Goal: Task Accomplishment & Management: Complete application form

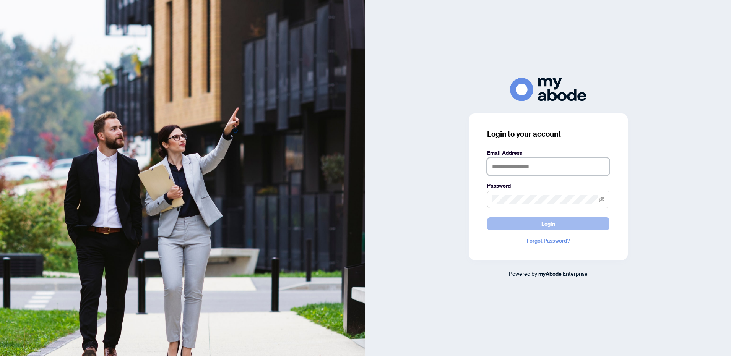
type input "**********"
click at [548, 227] on span "Login" at bounding box center [548, 224] width 14 height 12
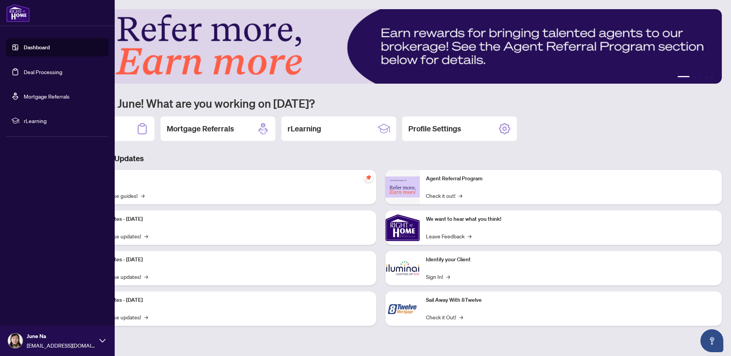
click at [24, 75] on link "Deal Processing" at bounding box center [43, 71] width 39 height 7
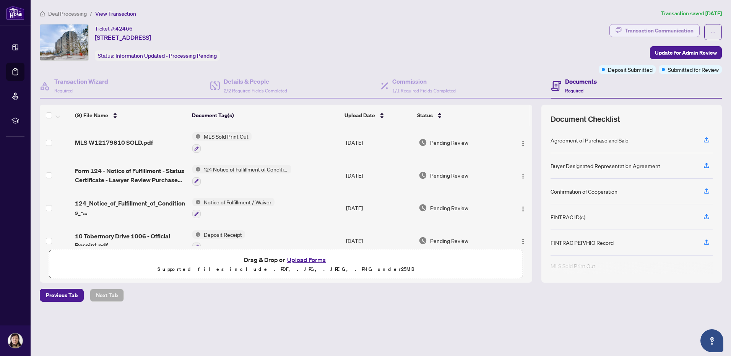
click at [676, 30] on div "Transaction Communication" at bounding box center [658, 30] width 69 height 12
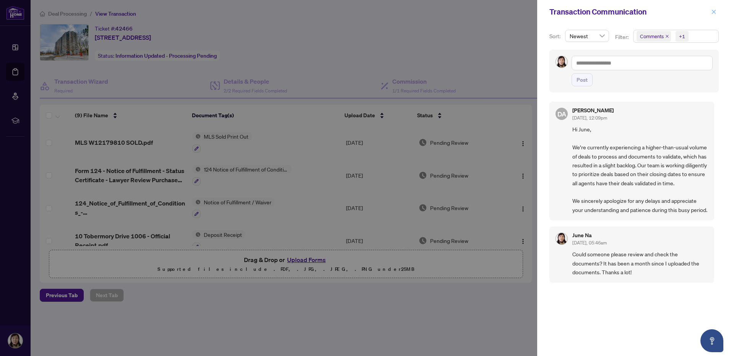
click at [716, 11] on icon "close" at bounding box center [713, 11] width 5 height 5
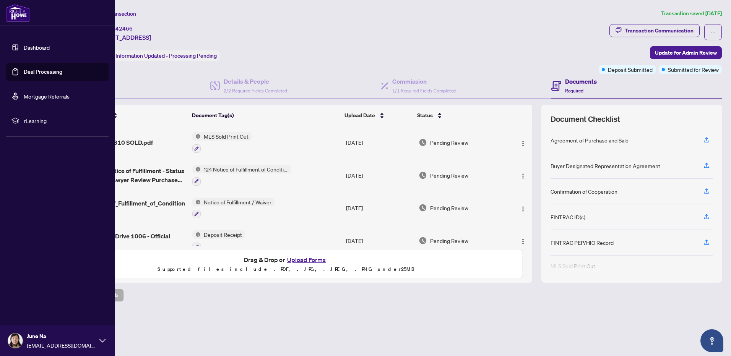
click at [57, 71] on link "Deal Processing" at bounding box center [43, 71] width 39 height 7
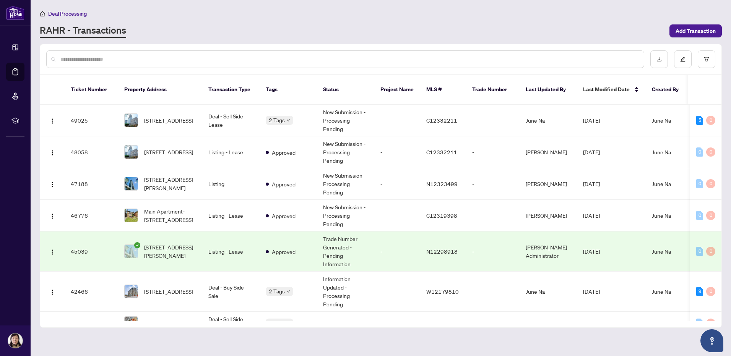
click at [390, 21] on div "Deal Processing RAHR - Transactions Add Transaction" at bounding box center [381, 23] width 682 height 29
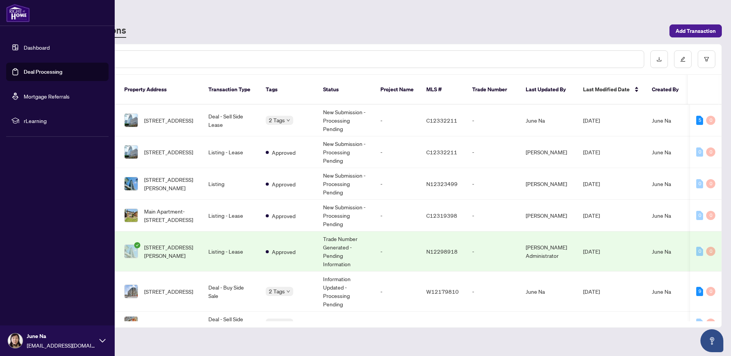
click at [41, 73] on link "Deal Processing" at bounding box center [43, 71] width 39 height 7
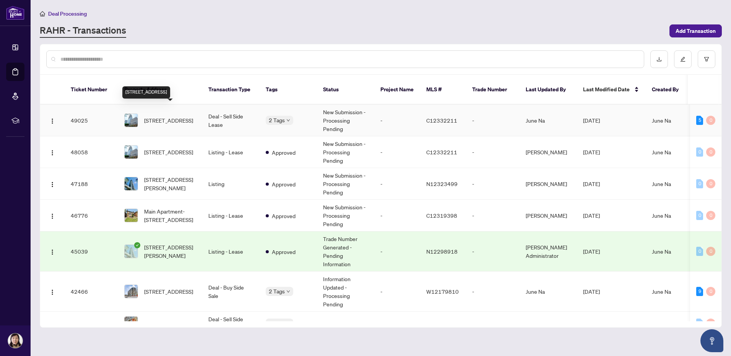
click at [167, 116] on span "4502-488 University Ave, Toronto, Ontario M5G 0C1, Canada" at bounding box center [168, 120] width 49 height 8
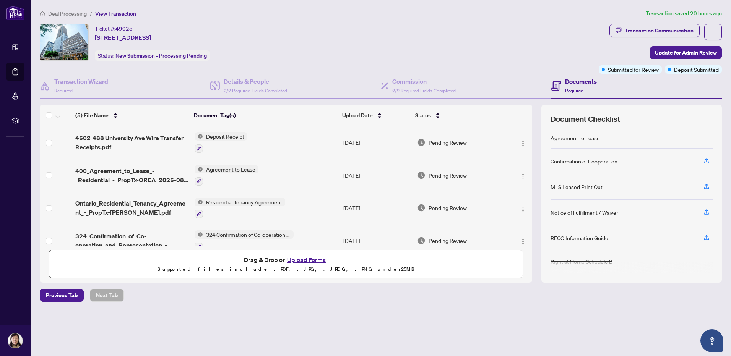
scroll to position [45, 0]
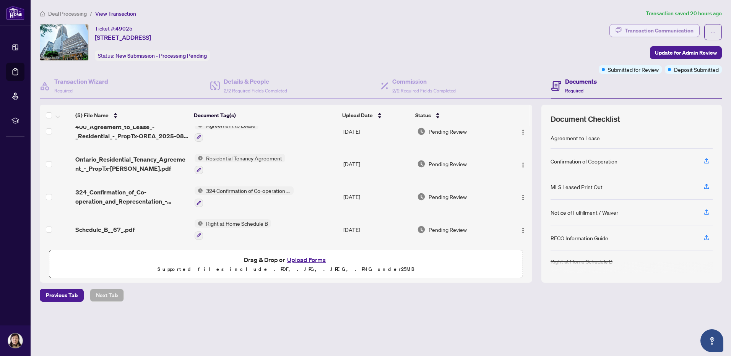
click at [645, 33] on div "Transaction Communication" at bounding box center [658, 30] width 69 height 12
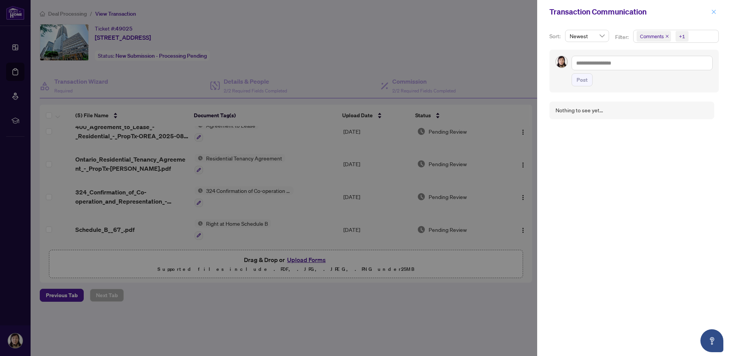
click at [716, 12] on button "button" at bounding box center [714, 11] width 10 height 9
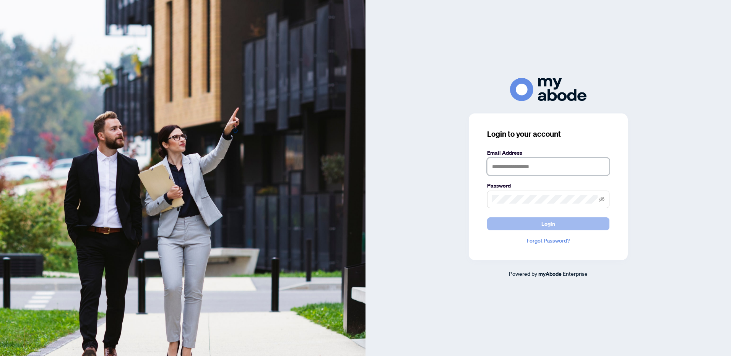
type input "**********"
click at [550, 222] on span "Login" at bounding box center [548, 224] width 14 height 12
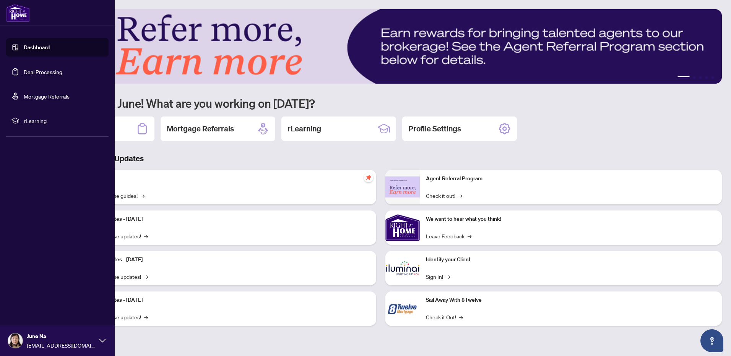
click at [47, 71] on link "Deal Processing" at bounding box center [43, 71] width 39 height 7
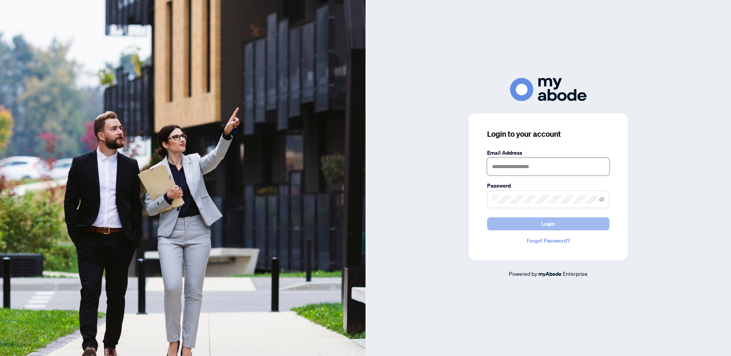
type input "**********"
click at [568, 229] on button "Login" at bounding box center [548, 223] width 122 height 13
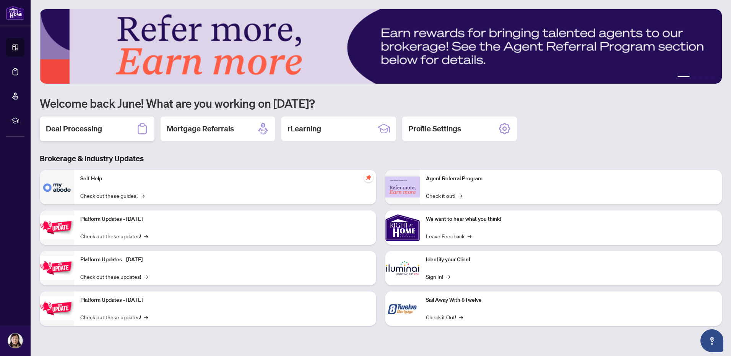
click at [91, 130] on h2 "Deal Processing" at bounding box center [74, 128] width 56 height 11
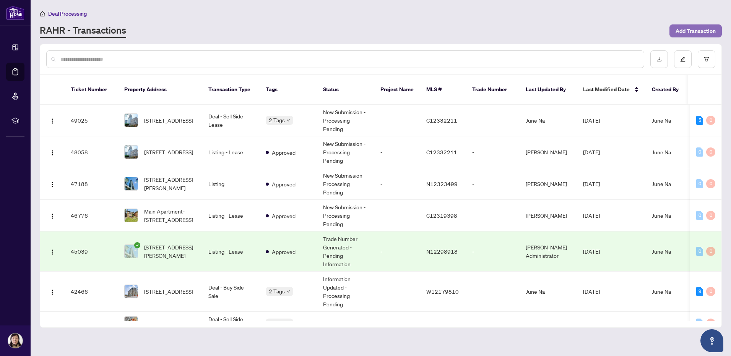
click at [709, 31] on span "Add Transaction" at bounding box center [695, 31] width 40 height 12
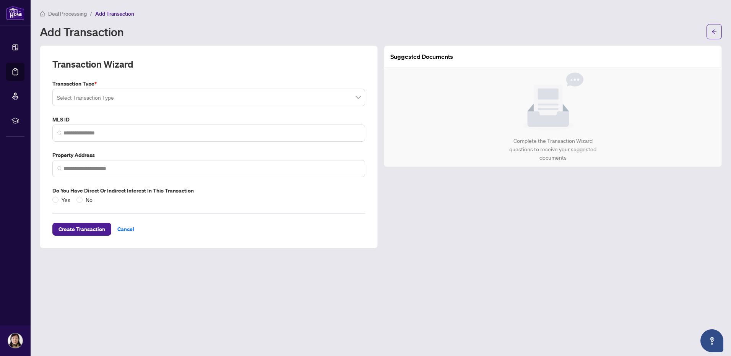
click at [227, 99] on input "search" at bounding box center [205, 98] width 297 height 17
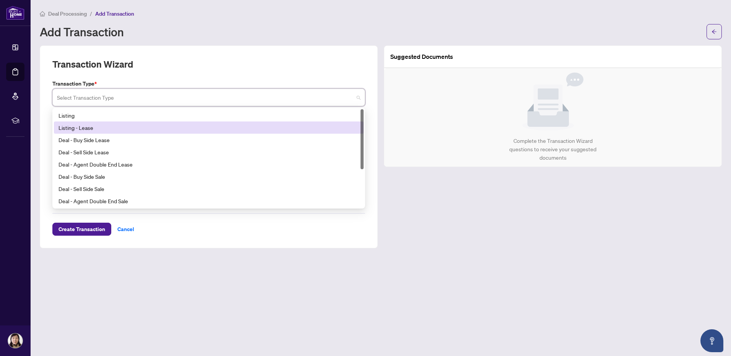
click at [188, 127] on div "Listing - Lease" at bounding box center [208, 127] width 300 height 8
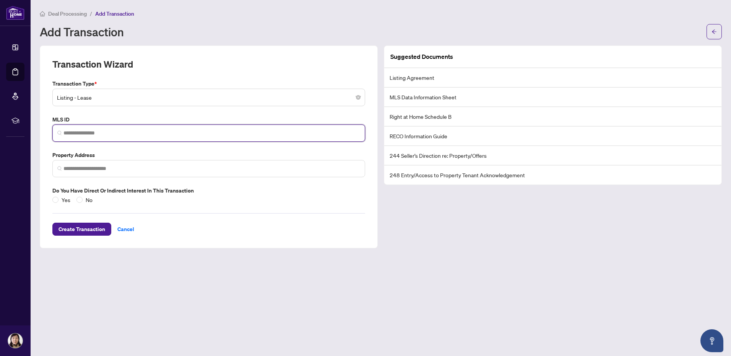
click at [186, 131] on input "search" at bounding box center [211, 133] width 297 height 8
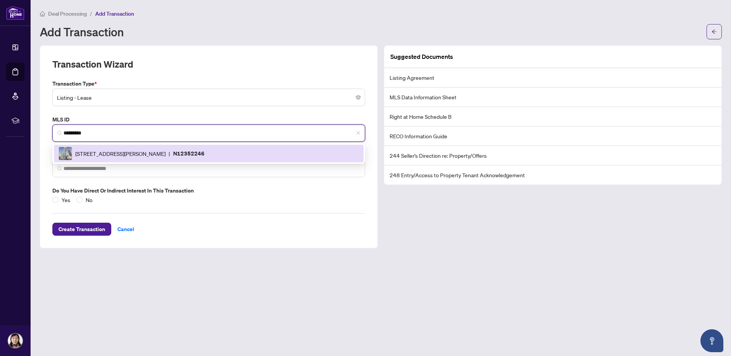
click at [204, 153] on p "N12352246" at bounding box center [188, 153] width 31 height 9
type input "*********"
type input "**********"
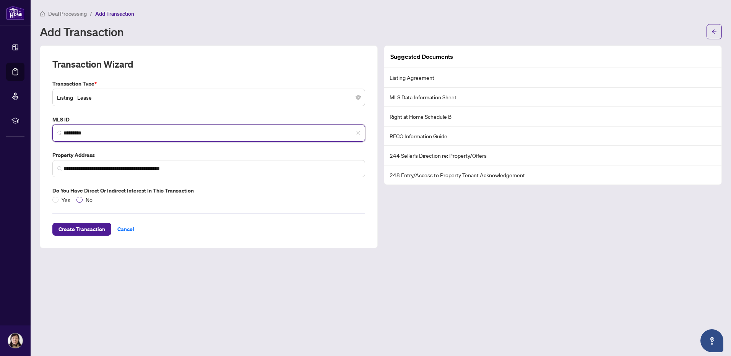
type input "*********"
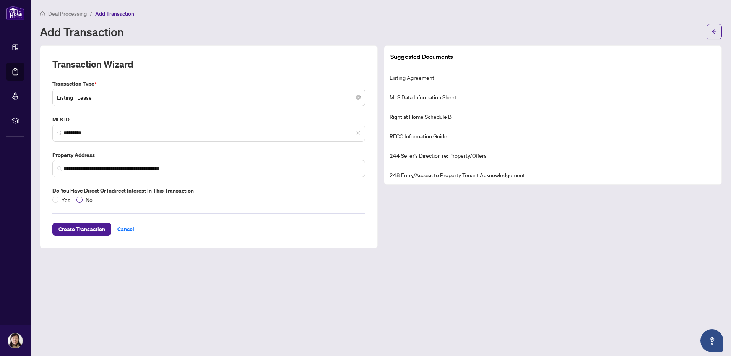
click at [83, 200] on span "No" at bounding box center [89, 200] width 13 height 8
click at [84, 230] on span "Create Transaction" at bounding box center [81, 229] width 47 height 12
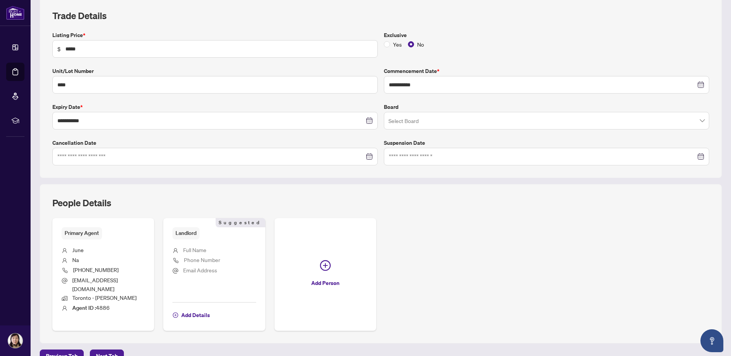
scroll to position [142, 0]
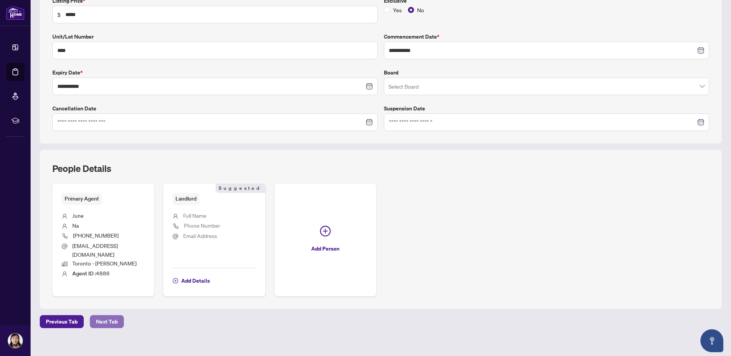
click at [109, 318] on span "Next Tab" at bounding box center [107, 322] width 22 height 12
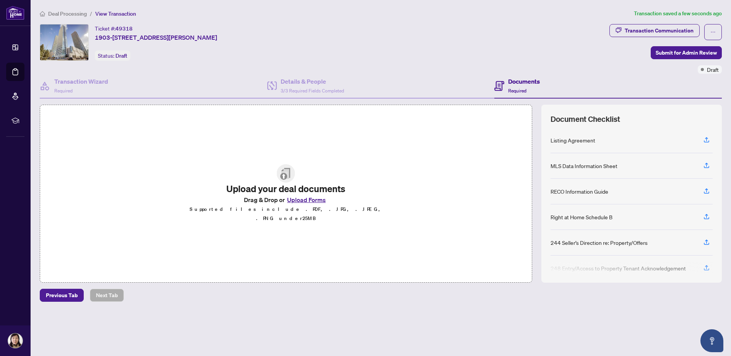
click at [318, 204] on button "Upload Forms" at bounding box center [306, 200] width 43 height 10
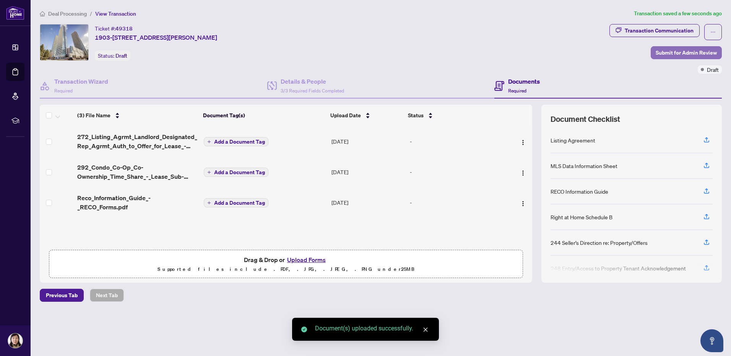
click at [701, 49] on span "Submit for Admin Review" at bounding box center [685, 53] width 61 height 12
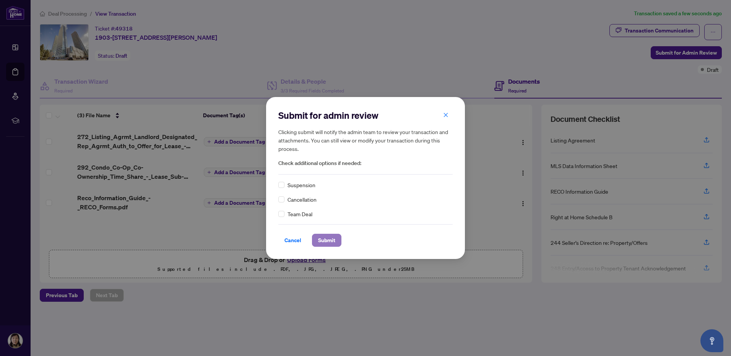
click at [336, 240] on button "Submit" at bounding box center [326, 240] width 29 height 13
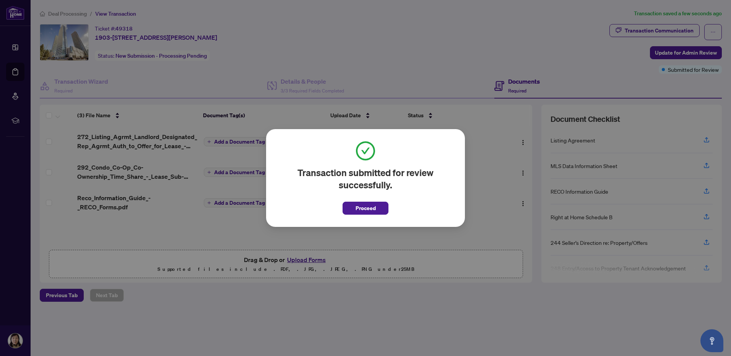
click at [364, 201] on span "Proceed" at bounding box center [365, 206] width 46 height 18
click at [364, 206] on span "Proceed" at bounding box center [365, 208] width 20 height 12
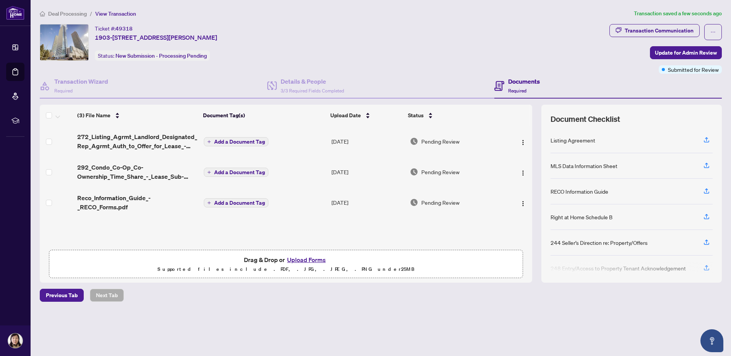
click at [70, 14] on span "Deal Processing" at bounding box center [67, 13] width 39 height 7
